Goal: Transaction & Acquisition: Purchase product/service

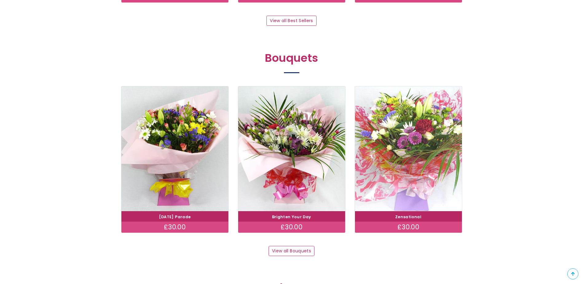
scroll to position [523, 0]
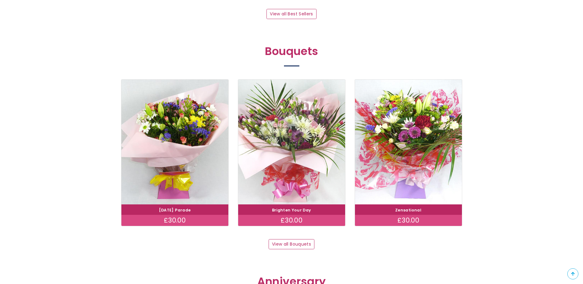
click at [283, 156] on img at bounding box center [291, 142] width 120 height 139
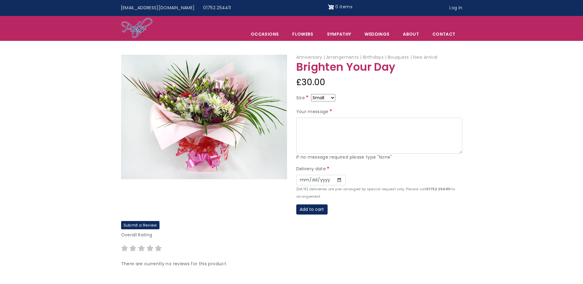
click at [333, 96] on select "Small Medium Large" at bounding box center [323, 97] width 24 height 7
select select "9"
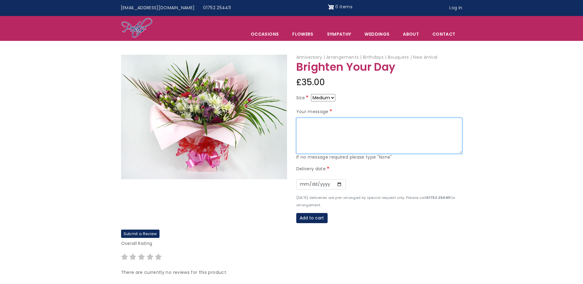
click at [305, 127] on textarea "Your message" at bounding box center [379, 136] width 166 height 36
click at [322, 137] on textarea "Something to brighten up your day Take care of yourself and try to relax Love y…" at bounding box center [379, 136] width 166 height 36
drag, startPoint x: 315, startPoint y: 150, endPoint x: 292, endPoint y: 149, distance: 23.1
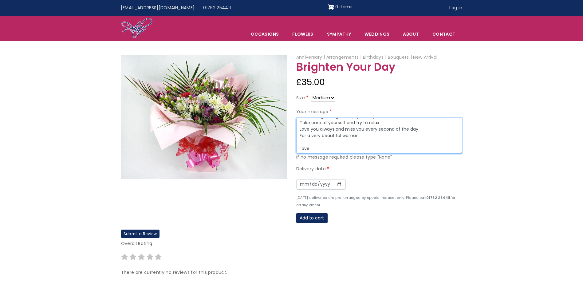
click at [292, 149] on div "Anniversary Arrangements Birthdays Bouquets New Arrival Brighten Your Day £35.0…" at bounding box center [379, 142] width 175 height 176
type textarea "Something to brighten up your day Take care of yourself and try to relax Love y…"
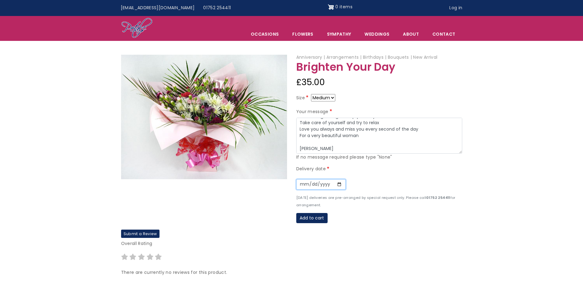
click at [339, 183] on input "Date" at bounding box center [320, 184] width 49 height 10
type input "2025-08-19"
click at [309, 219] on button "Add to cart" at bounding box center [311, 218] width 31 height 10
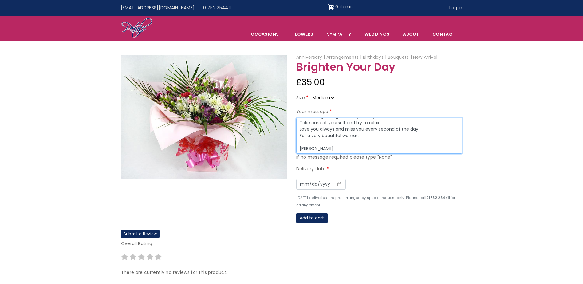
scroll to position [0, 0]
click at [329, 122] on textarea "Something to brighten up your day Take care of yourself and try to relax Love y…" at bounding box center [379, 136] width 166 height 36
type textarea "Something to help brighten up your day Take care of yourself and try to relax L…"
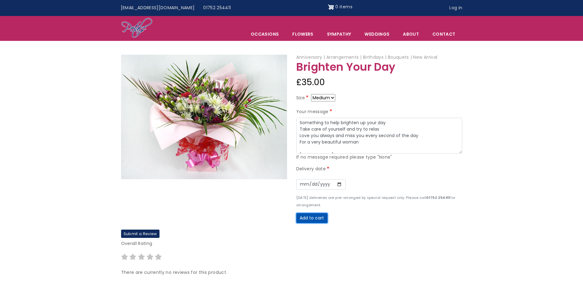
click at [312, 218] on button "Add to cart" at bounding box center [311, 218] width 31 height 10
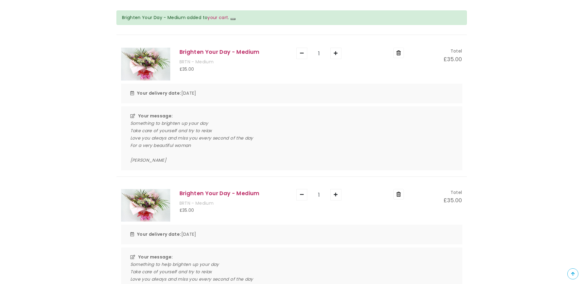
scroll to position [61, 0]
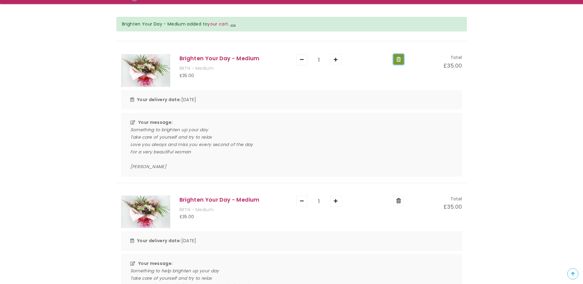
click at [397, 60] on button "Remove" at bounding box center [398, 59] width 10 height 10
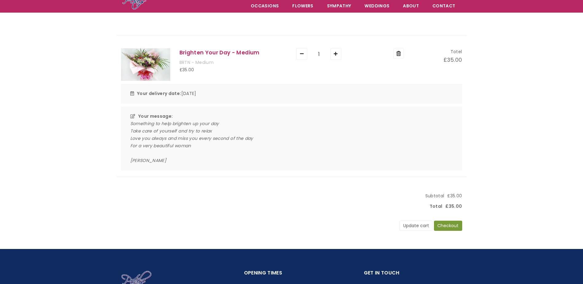
scroll to position [41, 0]
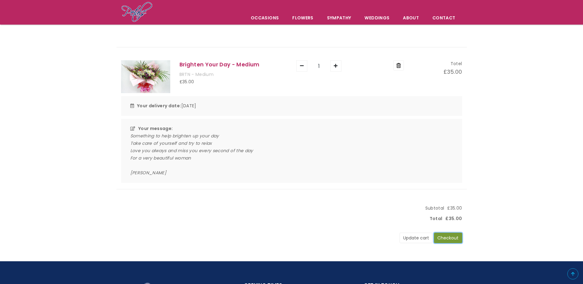
click at [448, 234] on button "Checkout" at bounding box center [448, 238] width 28 height 10
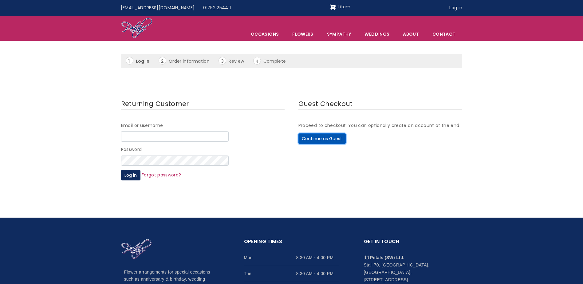
click at [328, 141] on button "Continue as Guest" at bounding box center [322, 138] width 47 height 10
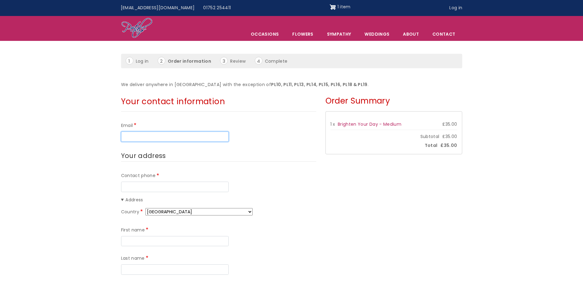
click at [138, 135] on input "Email" at bounding box center [175, 137] width 108 height 10
type input "[EMAIL_ADDRESS][DOMAIN_NAME]"
type input "07731593364"
type input "Colin"
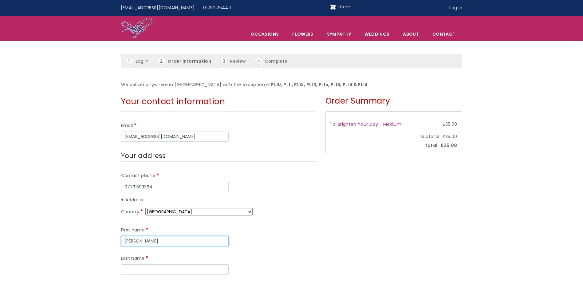
type input "Tilson"
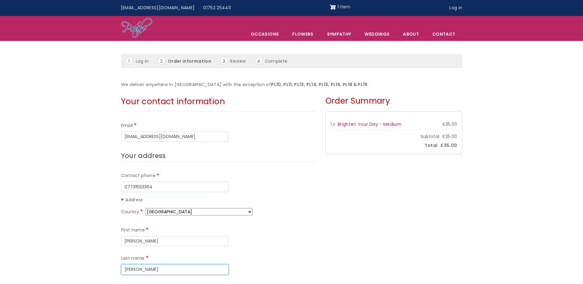
type input "47 Kensington Road"
type input "Greenbank"
type input "Plymouth"
type input "PL47LU"
type input "Gina"
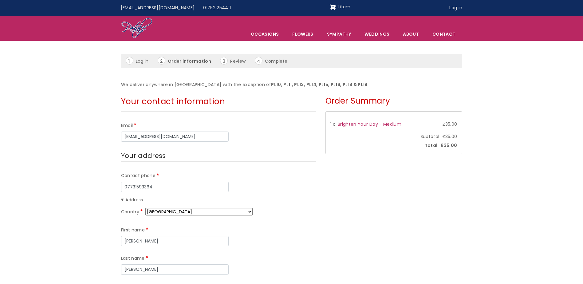
type input "Stokes"
type input "19 Edward Drive"
type input "Plympton"
type input "PL7 2SU"
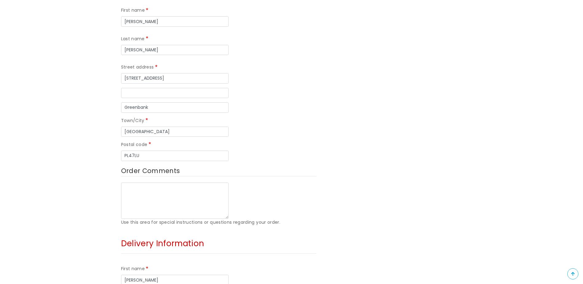
scroll to position [246, 0]
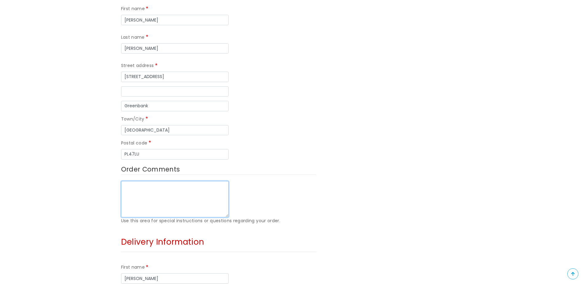
click at [129, 181] on textarea "Order Comments" at bounding box center [175, 199] width 108 height 36
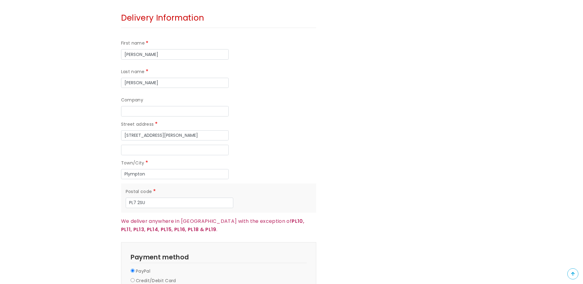
scroll to position [471, 0]
type textarea "If no answer leave inside front porch"
click at [140, 276] on label "Credit/Debit Card" at bounding box center [156, 279] width 40 height 7
click at [135, 277] on input "Credit/Debit Card" at bounding box center [133, 279] width 4 height 4
radio input "true"
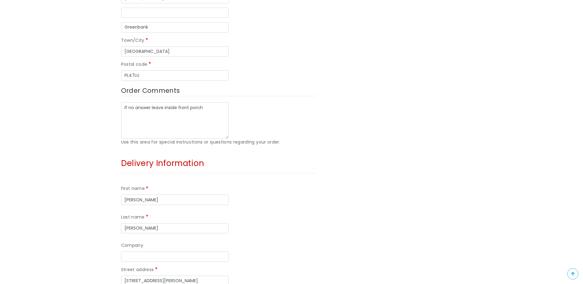
scroll to position [307, 0]
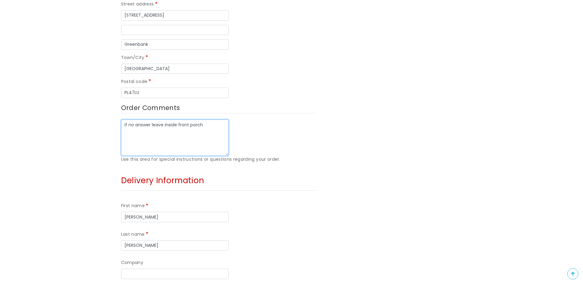
click at [206, 120] on textarea "If no answer leave inside front porch" at bounding box center [175, 138] width 108 height 36
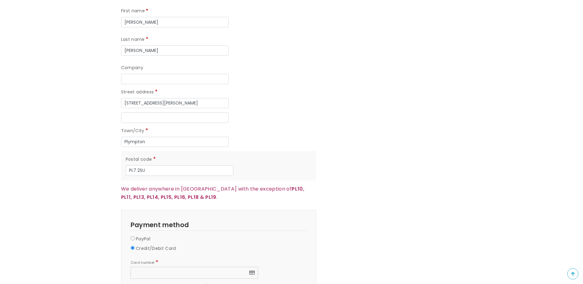
scroll to position [512, 0]
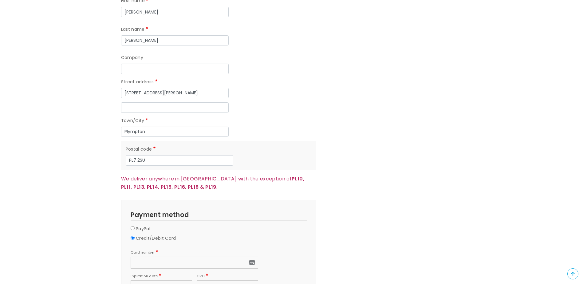
type textarea "If no answer leave inside front porch Can you deliver around lunchtime is possi…"
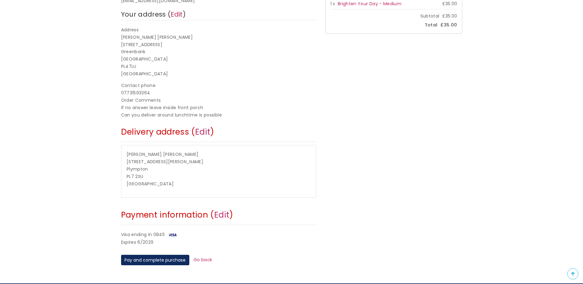
scroll to position [164, 0]
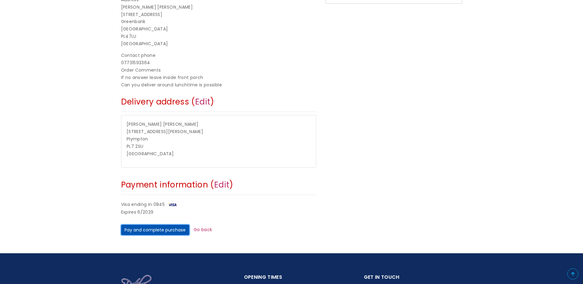
click at [137, 232] on button "Pay and complete purchase" at bounding box center [155, 230] width 68 height 10
